Goal: Task Accomplishment & Management: Use online tool/utility

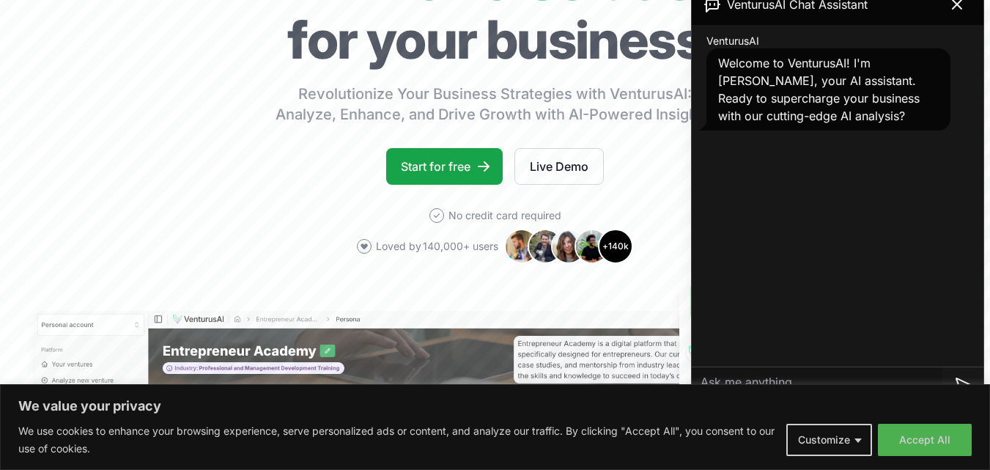
scroll to position [185, 0]
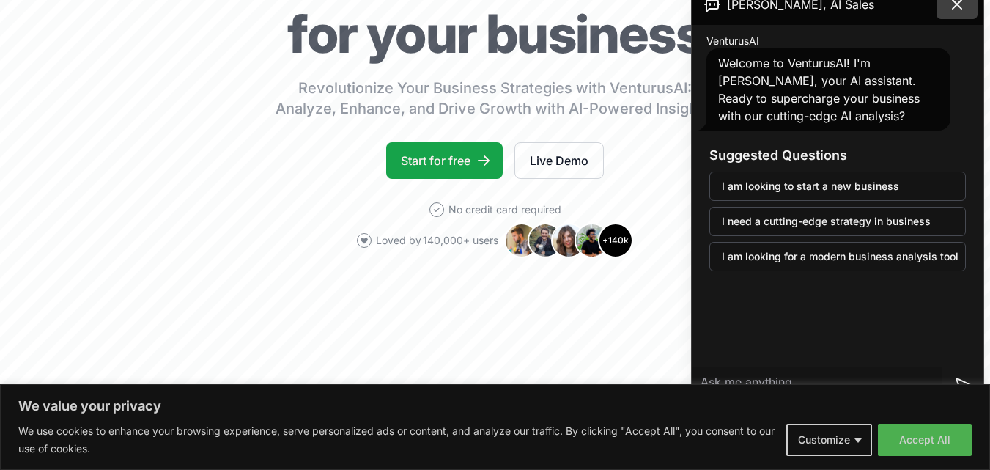
click at [958, 13] on button at bounding box center [957, 4] width 41 height 29
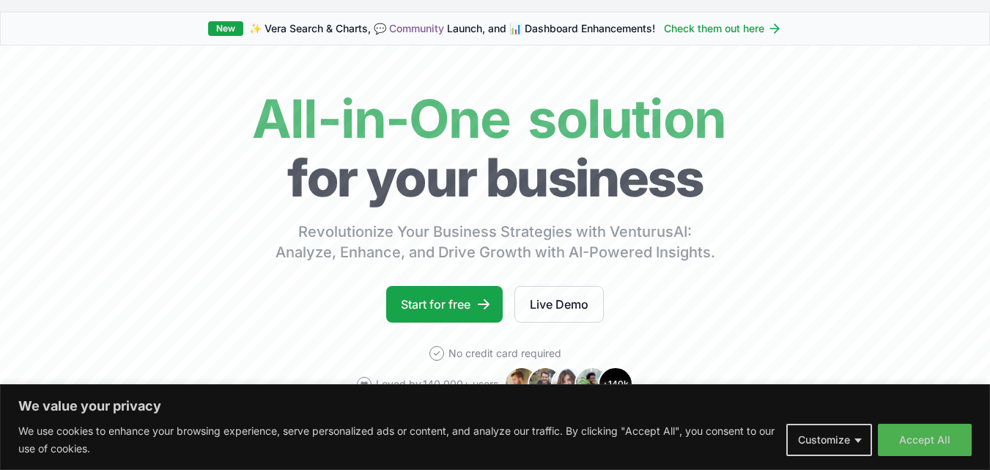
scroll to position [0, 0]
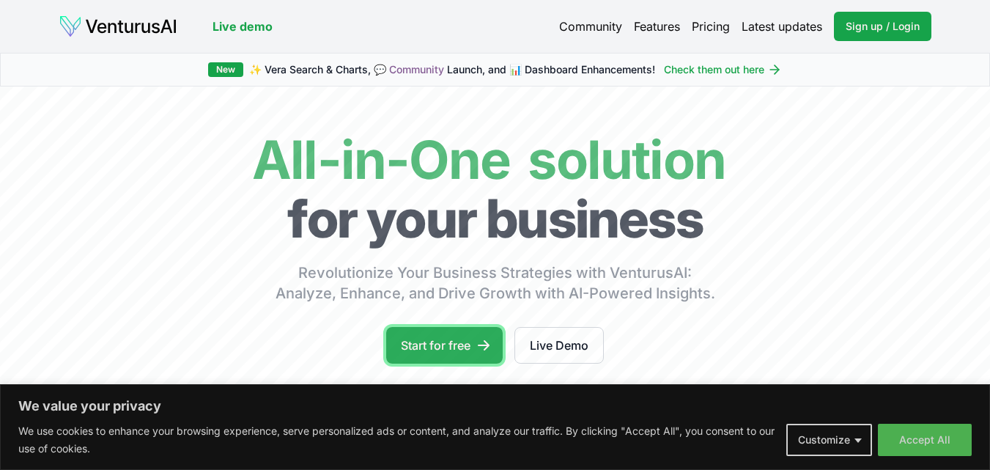
click at [452, 357] on link "Start for free" at bounding box center [444, 345] width 117 height 37
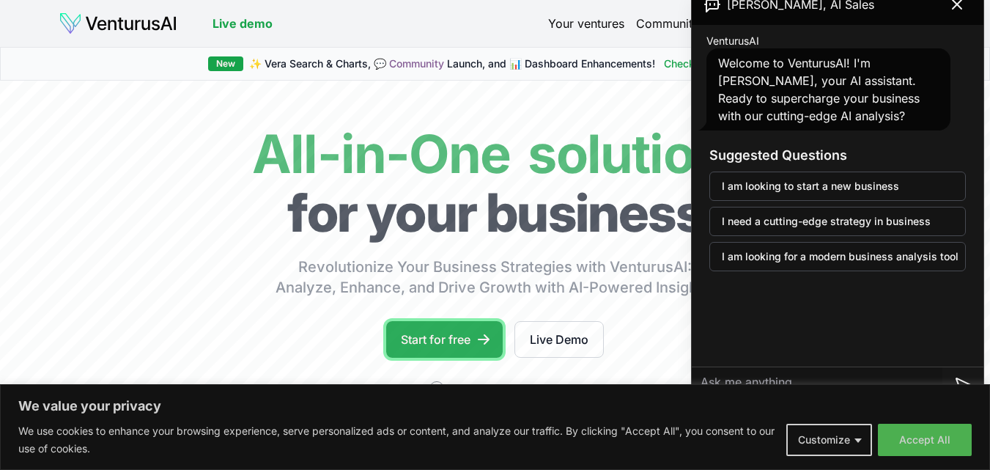
click at [426, 333] on link "Start for free" at bounding box center [444, 339] width 117 height 37
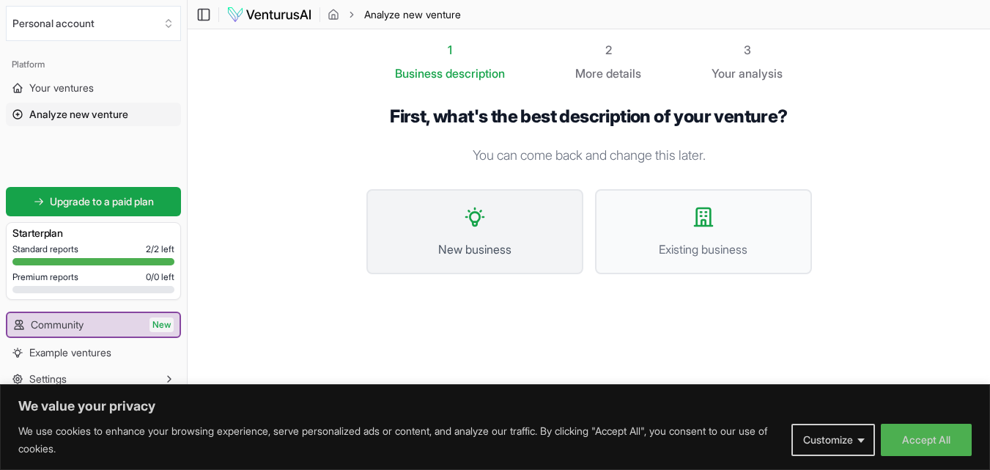
click at [468, 244] on span "New business" at bounding box center [475, 249] width 185 height 18
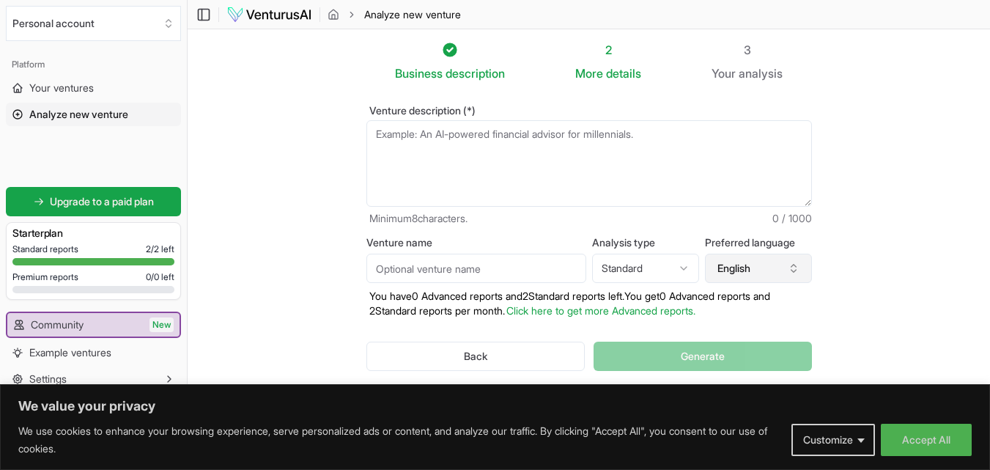
click at [726, 269] on button "English" at bounding box center [758, 268] width 107 height 29
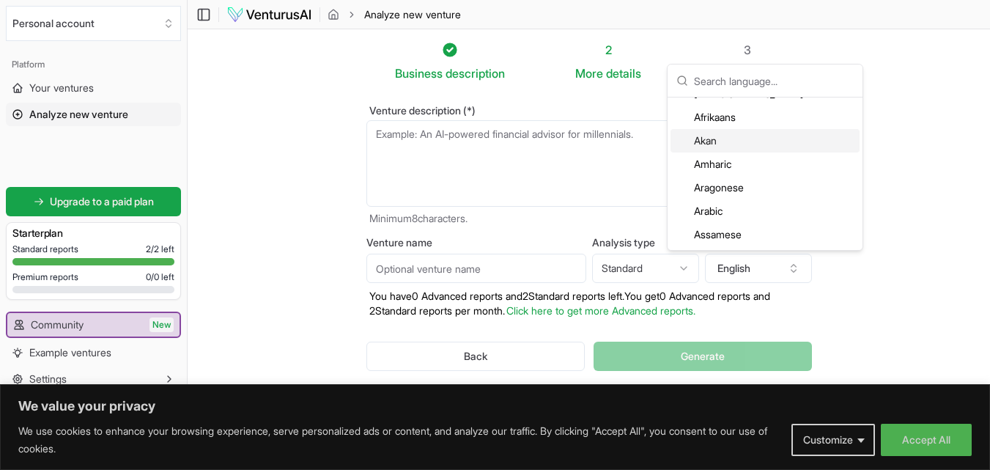
scroll to position [66, 0]
click at [738, 214] on div "Arabic" at bounding box center [765, 210] width 189 height 23
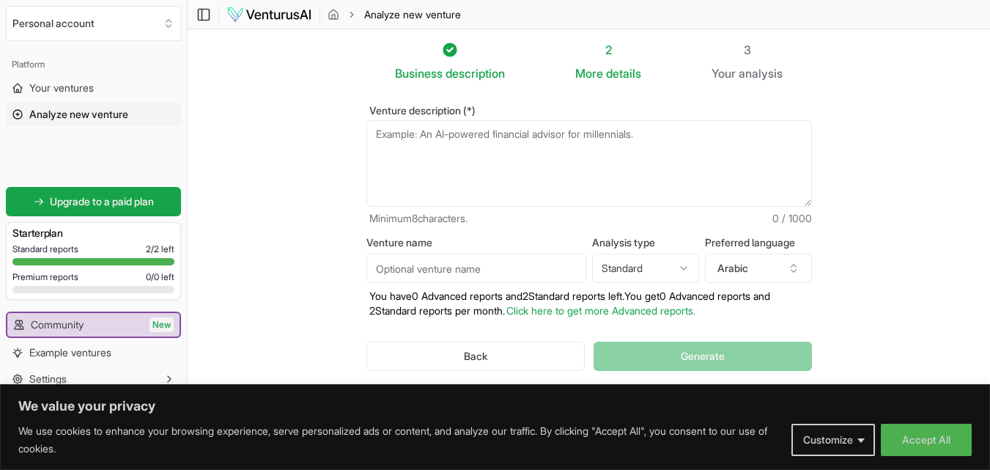
click at [655, 272] on html "We value your privacy We use cookies to enhance your browsing experience, serve…" at bounding box center [495, 235] width 990 height 470
click at [542, 270] on input "Venture name" at bounding box center [476, 268] width 220 height 29
click at [524, 162] on textarea "Venture description (*)" at bounding box center [589, 163] width 446 height 86
click at [493, 129] on textarea "Venture description (*)" at bounding box center [589, 163] width 446 height 86
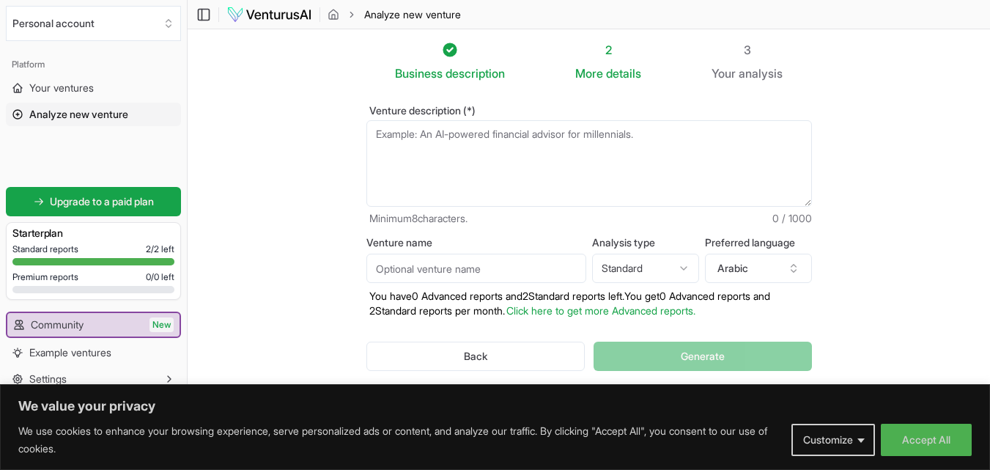
type textarea "l"
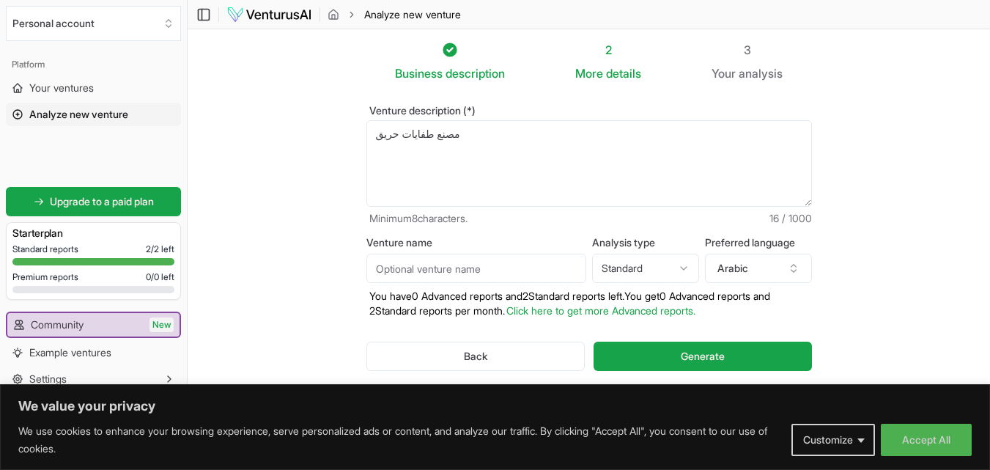
click at [570, 141] on textarea "مصنع طفايات حريق" at bounding box center [589, 163] width 446 height 86
paste textarea "Fire extinguisher factory"
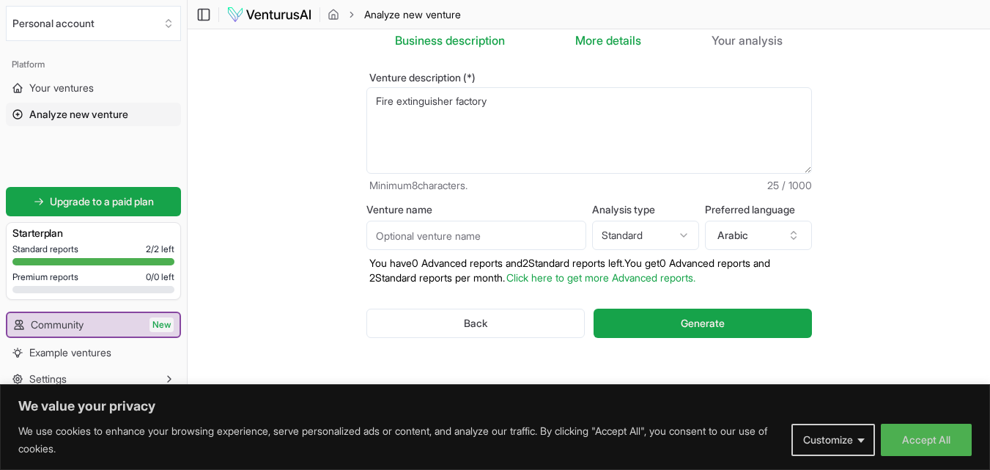
scroll to position [34, 0]
type textarea "Fire extinguisher factory"
click at [620, 325] on button "Generate" at bounding box center [703, 322] width 218 height 29
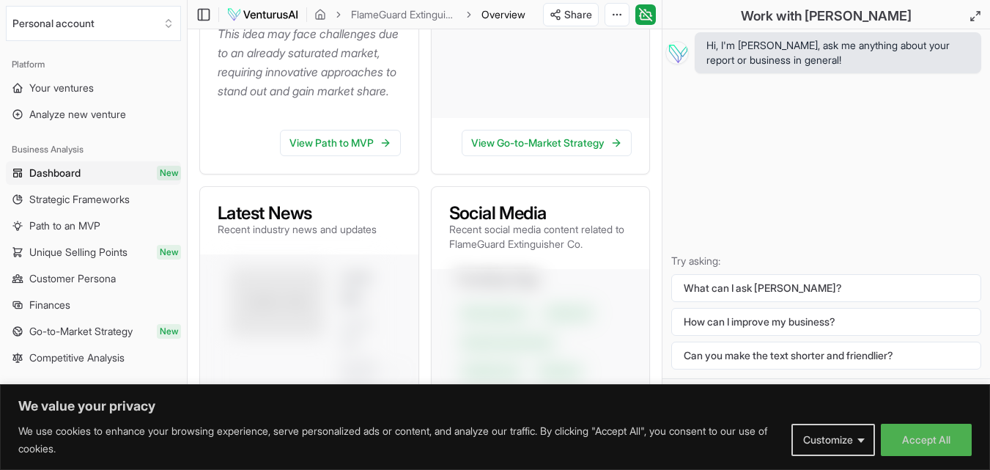
scroll to position [699, 0]
click at [380, 148] on icon at bounding box center [386, 142] width 12 height 12
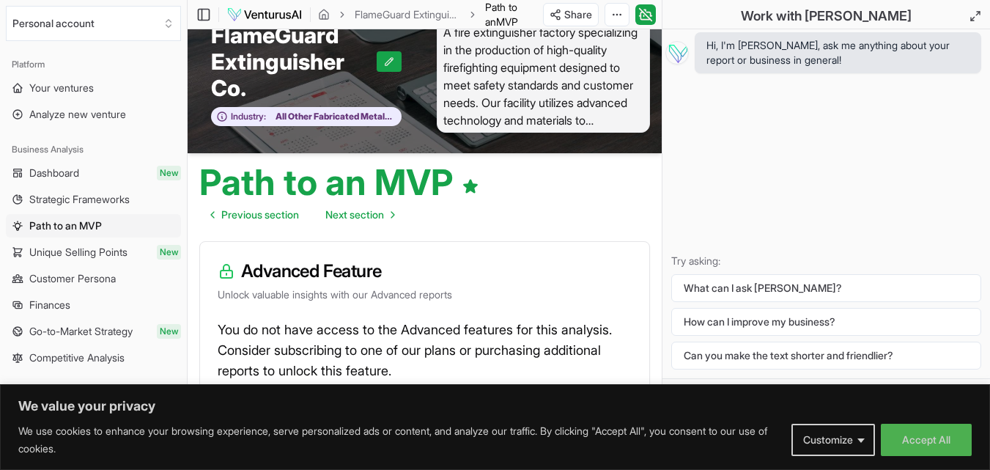
scroll to position [32, 0]
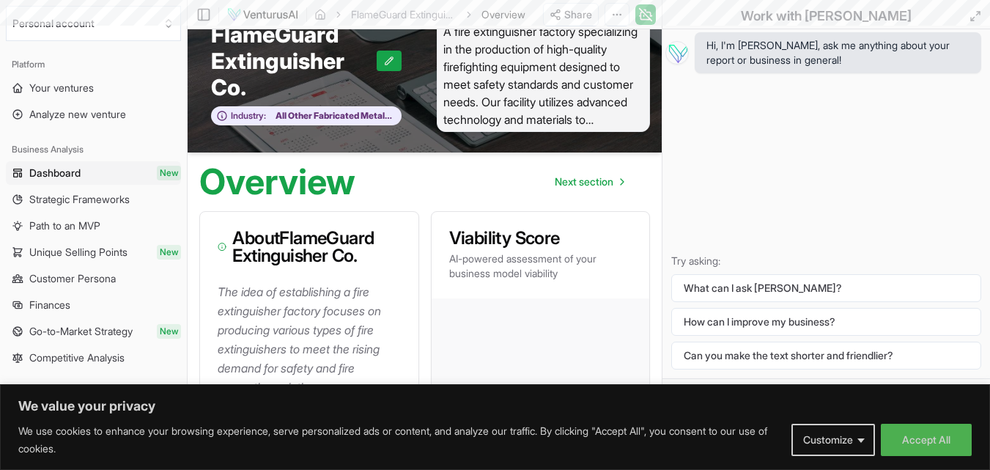
scroll to position [699, 0]
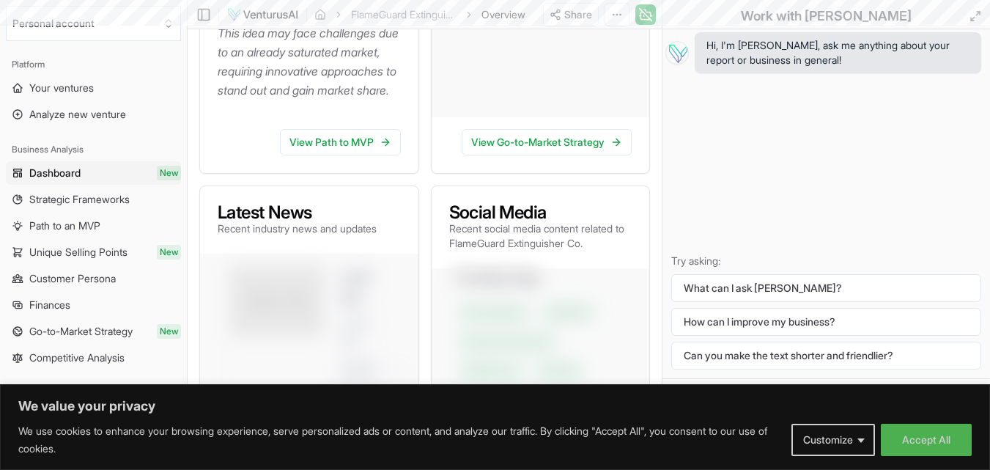
scroll to position [34, 0]
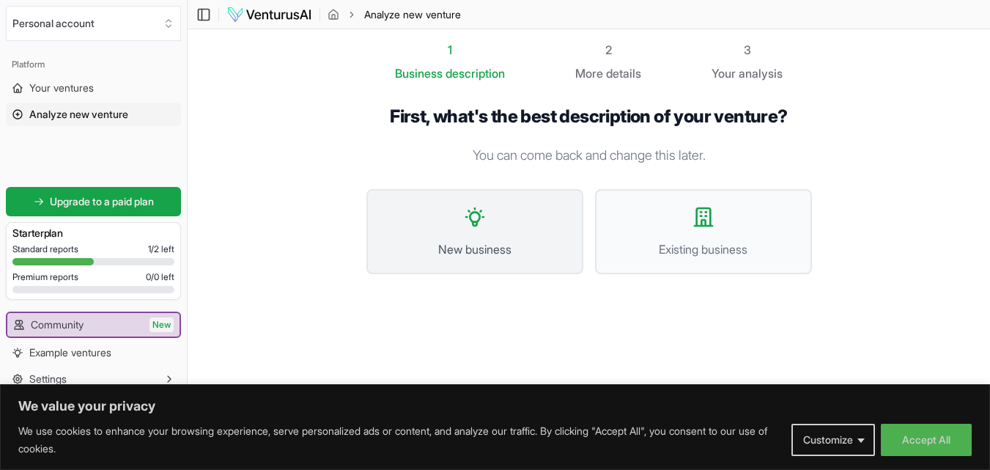
click at [493, 224] on button "New business" at bounding box center [474, 231] width 217 height 85
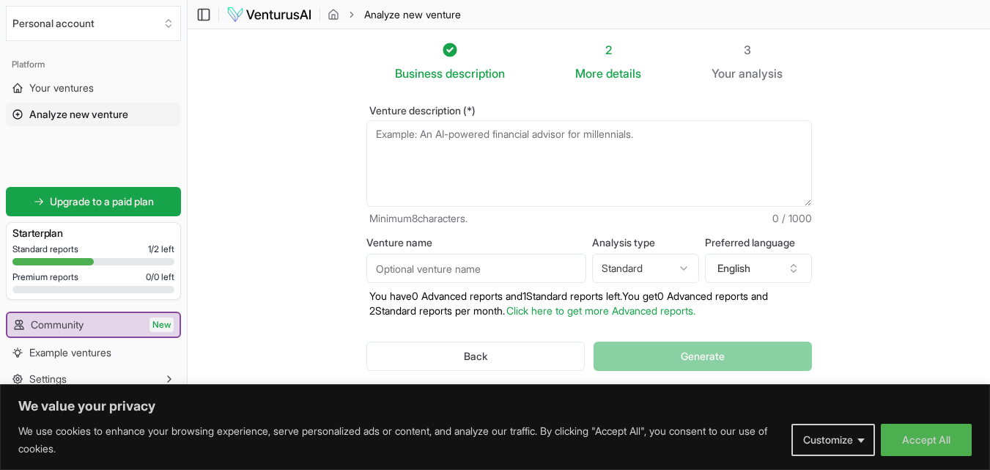
click at [498, 143] on textarea "Venture description (*)" at bounding box center [589, 163] width 446 height 86
drag, startPoint x: 647, startPoint y: 135, endPoint x: 364, endPoint y: 139, distance: 282.9
click at [364, 139] on div "Venture description (*) Minimum 8 characters. 0 / 1000 Venture name Analysis ty…" at bounding box center [589, 250] width 493 height 336
click at [414, 150] on textarea "Venture description (*)" at bounding box center [589, 163] width 446 height 86
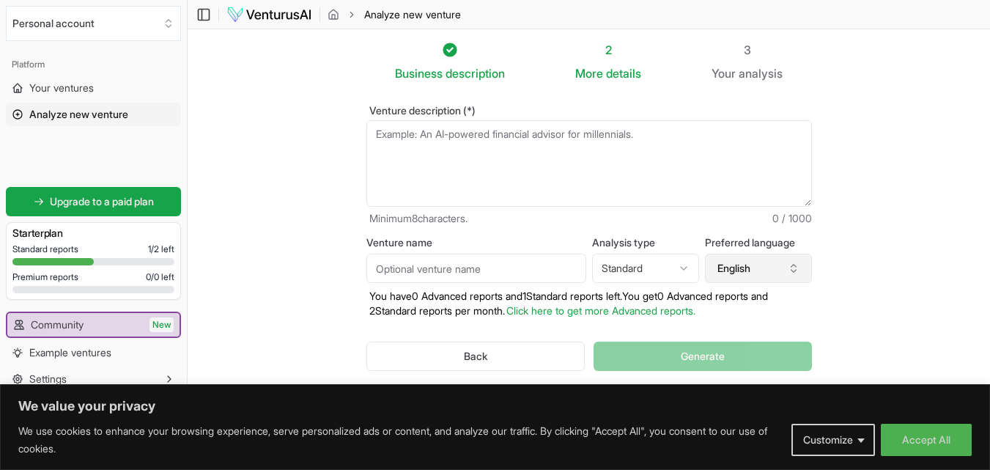
click at [734, 259] on button "English" at bounding box center [758, 268] width 107 height 29
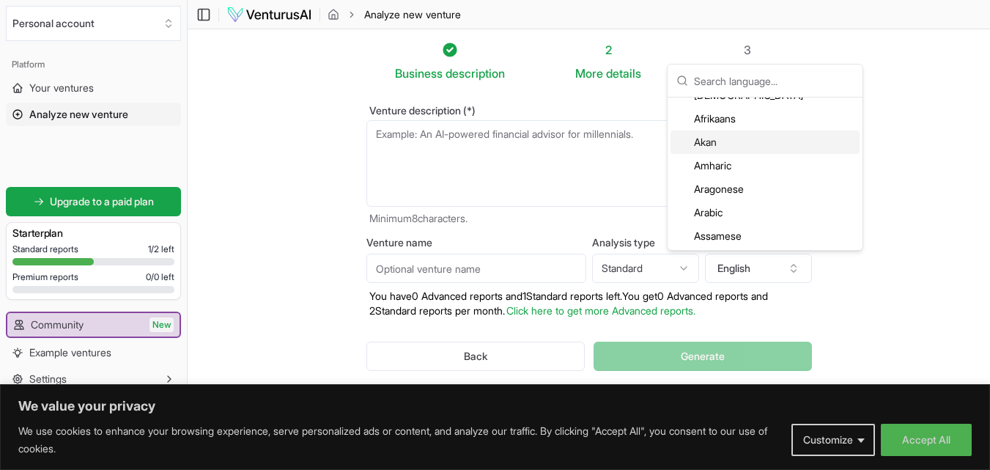
scroll to position [65, 0]
click at [731, 212] on div "Arabic" at bounding box center [765, 211] width 189 height 23
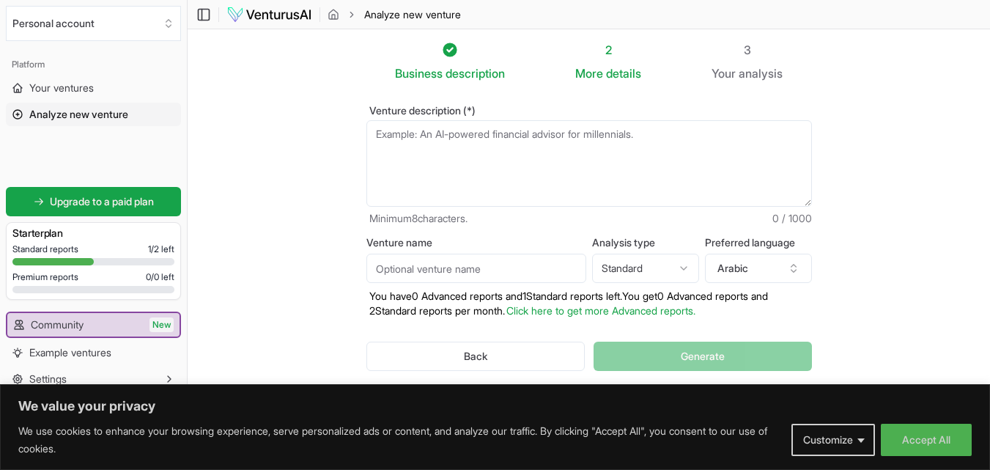
click at [644, 152] on textarea "Venture description (*)" at bounding box center [589, 163] width 446 height 86
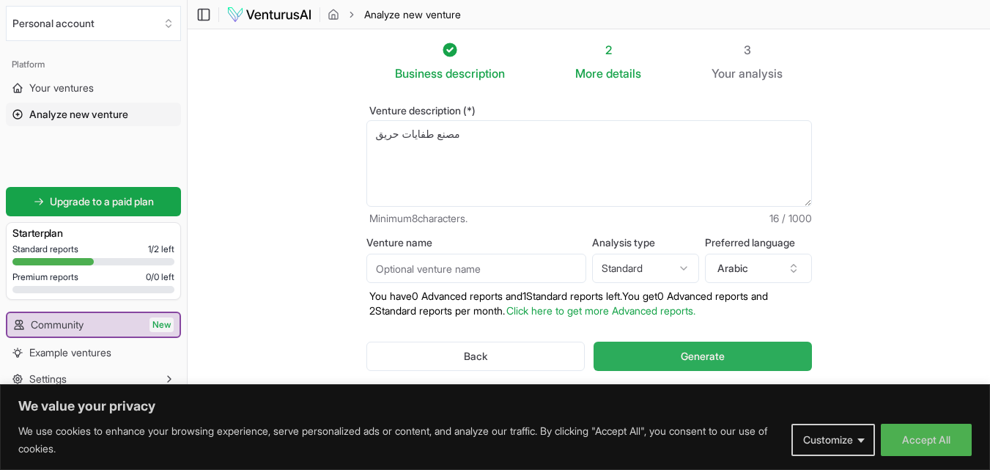
type textarea "مصنع طفايات حريق"
click at [663, 358] on button "Generate" at bounding box center [703, 356] width 218 height 29
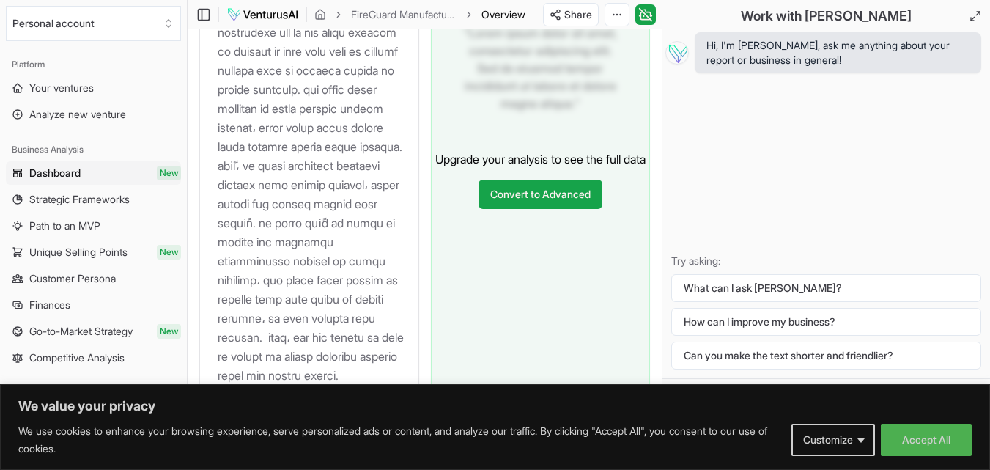
scroll to position [1813, 0]
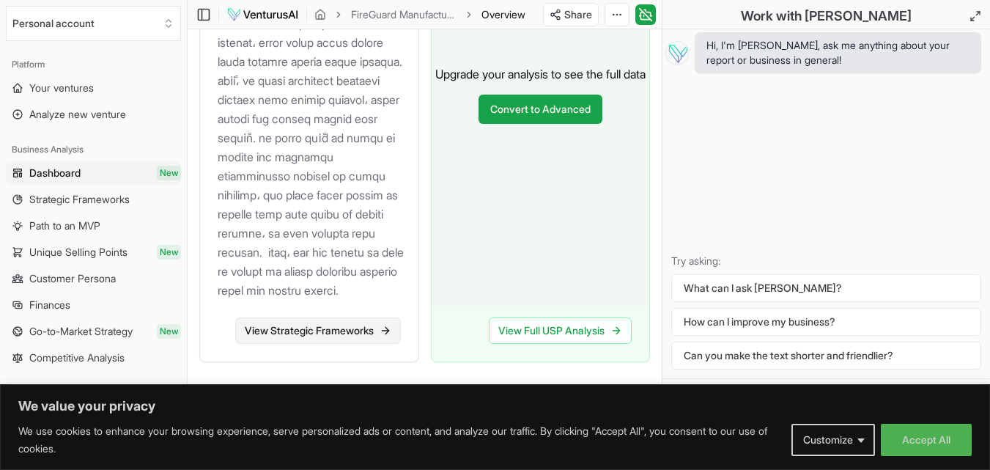
click at [361, 317] on link "View Strategic Frameworks" at bounding box center [318, 330] width 166 height 26
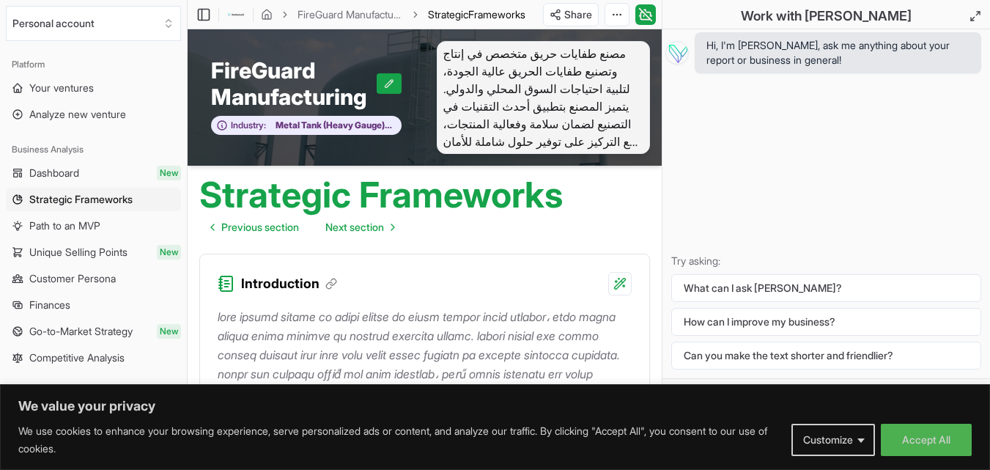
click at [644, 215] on div "Strategic Frameworks Previous section Next section" at bounding box center [425, 204] width 474 height 76
click at [578, 14] on html "We value your privacy We use cookies to enhance your browsing experience, serve…" at bounding box center [495, 235] width 990 height 470
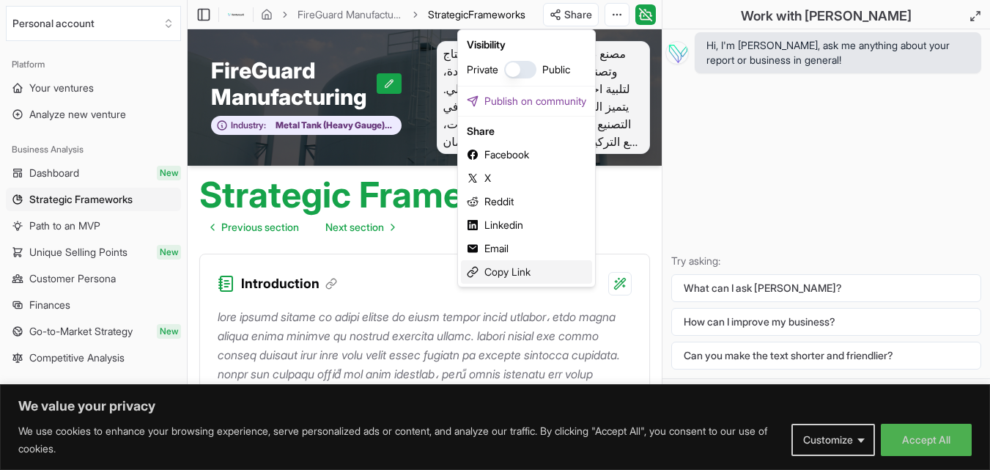
click at [504, 270] on div "Copy Link" at bounding box center [526, 271] width 131 height 23
